Goal: Information Seeking & Learning: Learn about a topic

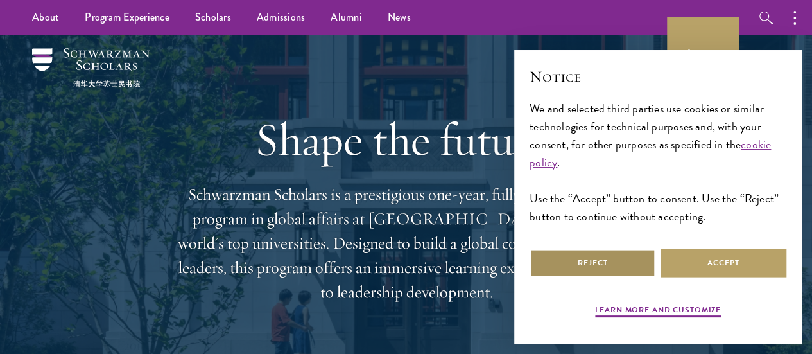
click at [564, 263] on button "Reject" at bounding box center [593, 262] width 126 height 29
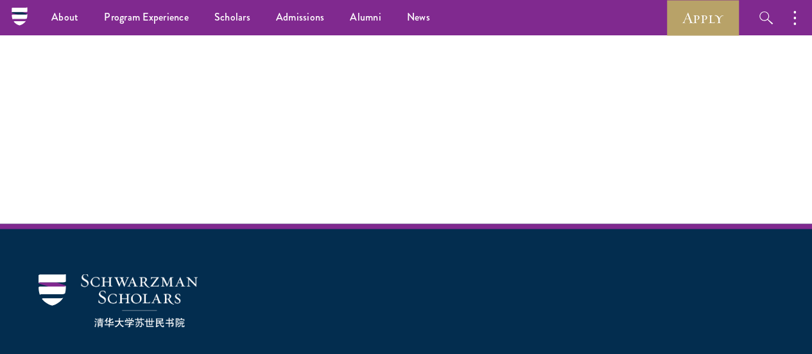
scroll to position [3503, 0]
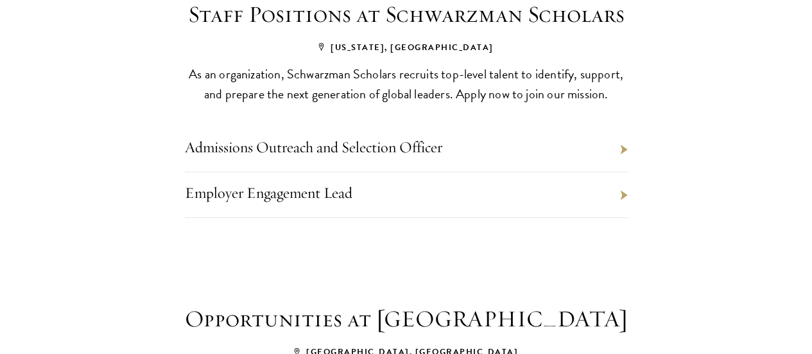
scroll to position [546, 0]
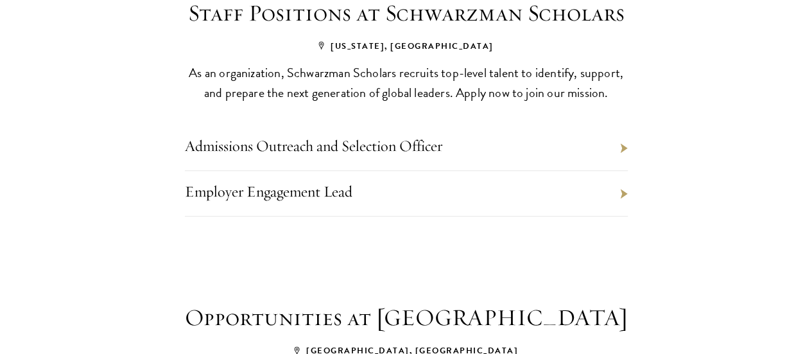
click at [420, 171] on li "Admissions Outreach and Selection Officer" at bounding box center [406, 148] width 443 height 46
click at [417, 155] on link "Admissions Outreach and Selection Officer" at bounding box center [313, 145] width 257 height 19
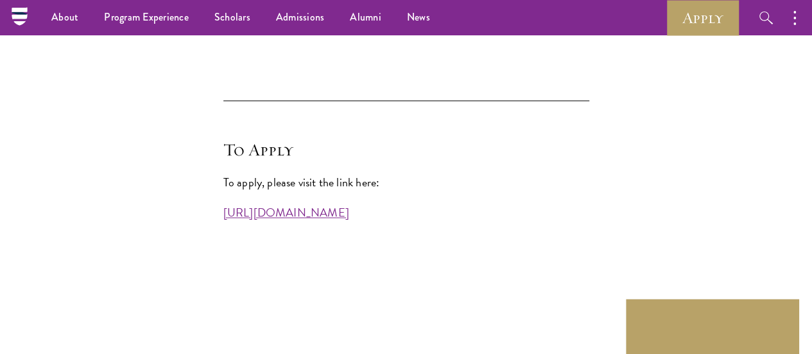
scroll to position [3402, 0]
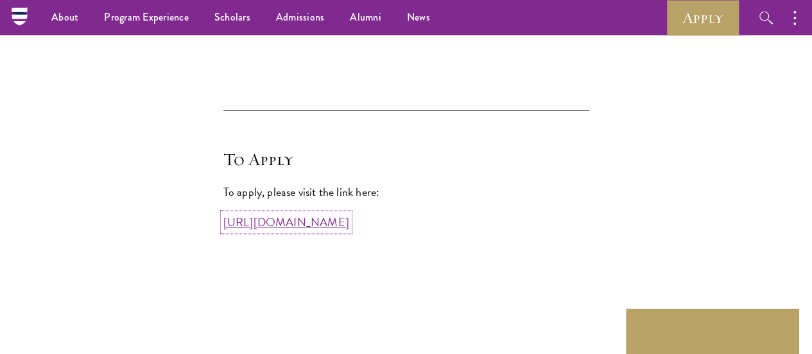
click at [223, 230] on link "[URL][DOMAIN_NAME]" at bounding box center [286, 221] width 126 height 17
